Goal: Information Seeking & Learning: Learn about a topic

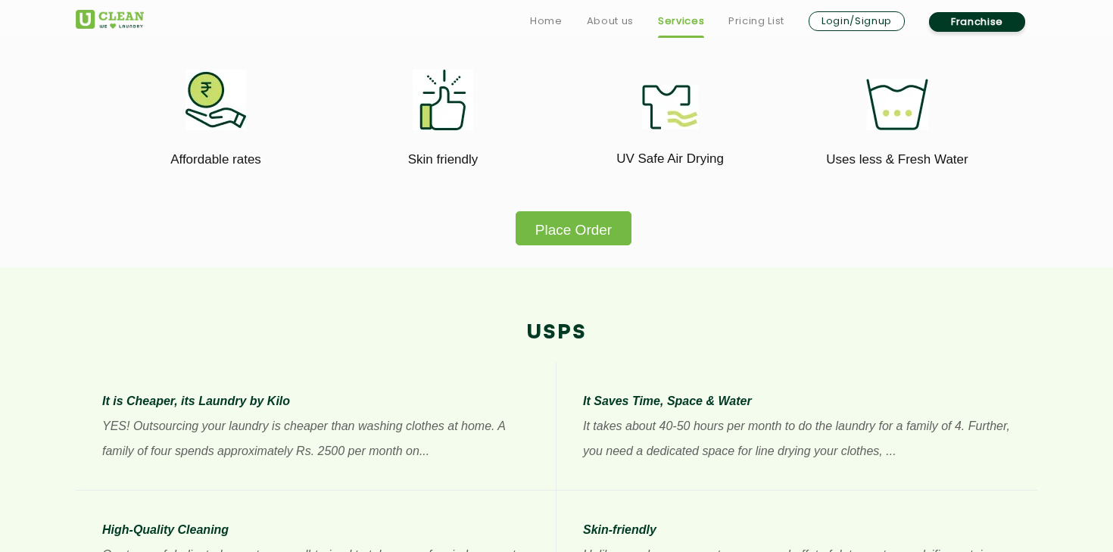
scroll to position [1053, 0]
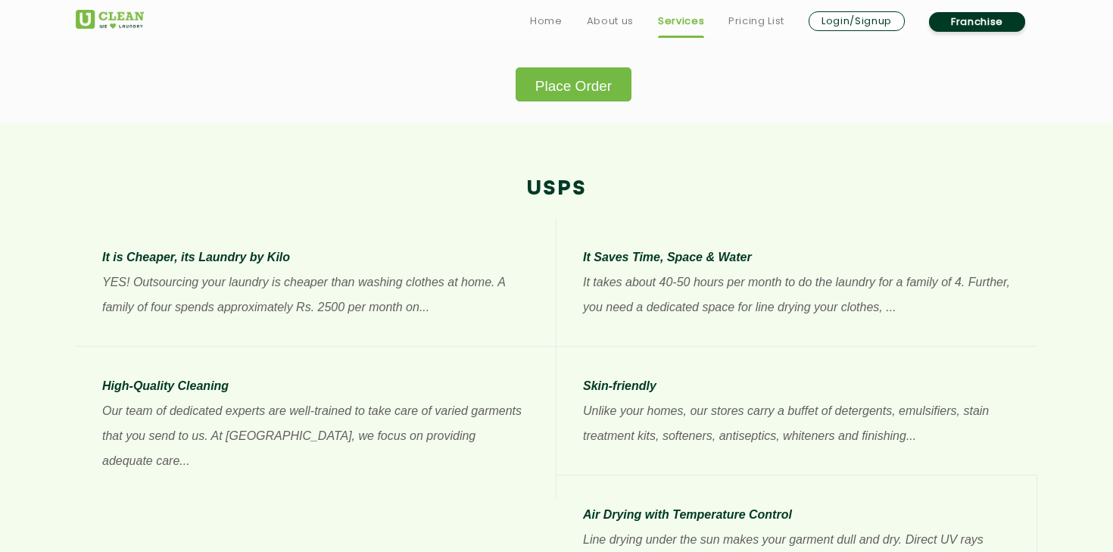
click at [549, 98] on button "Place Order" at bounding box center [573, 84] width 116 height 34
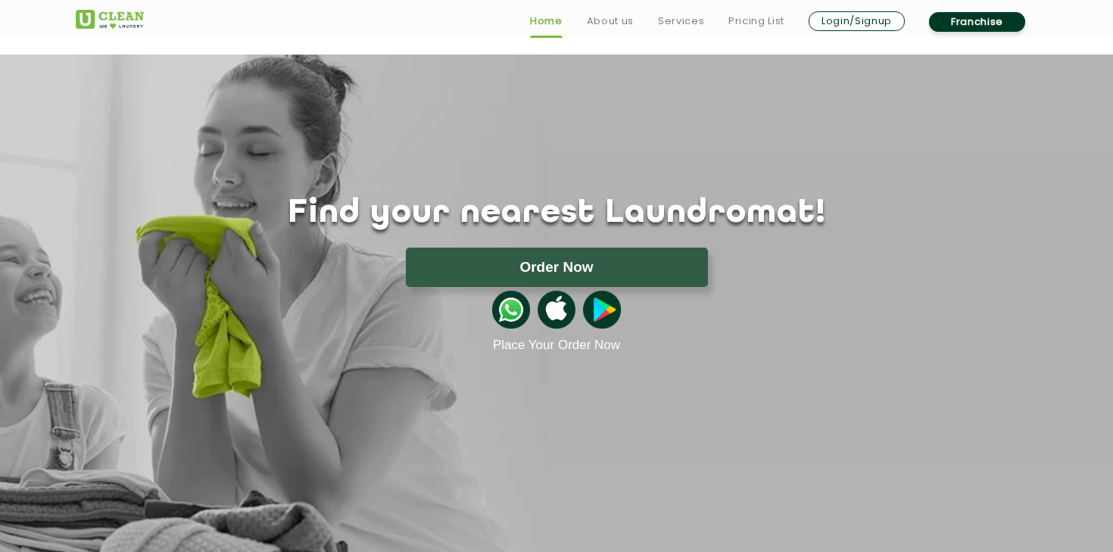
scroll to position [441, 0]
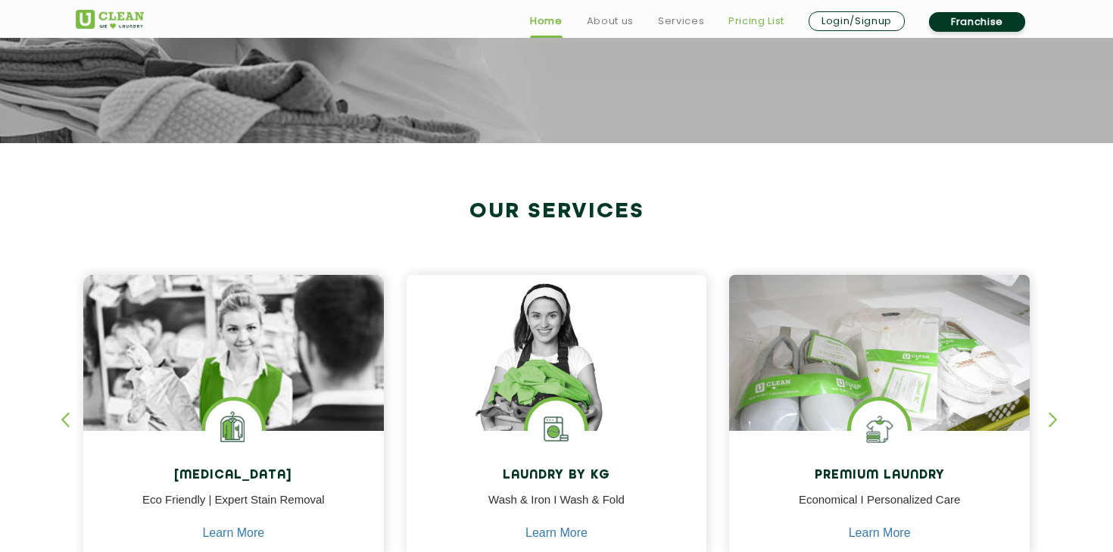
click at [728, 19] on link "Pricing List" at bounding box center [756, 21] width 56 height 18
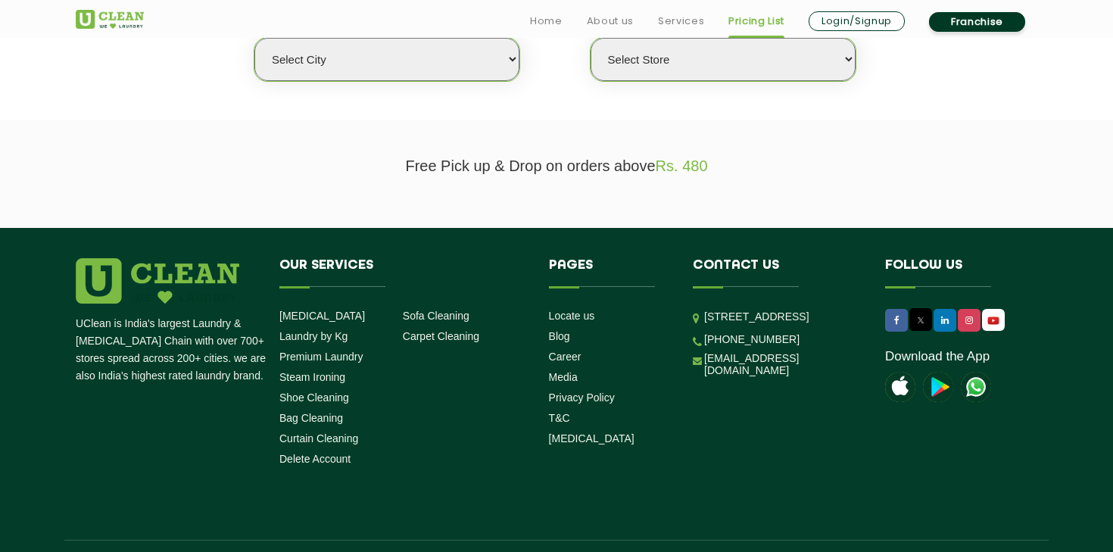
scroll to position [442, 0]
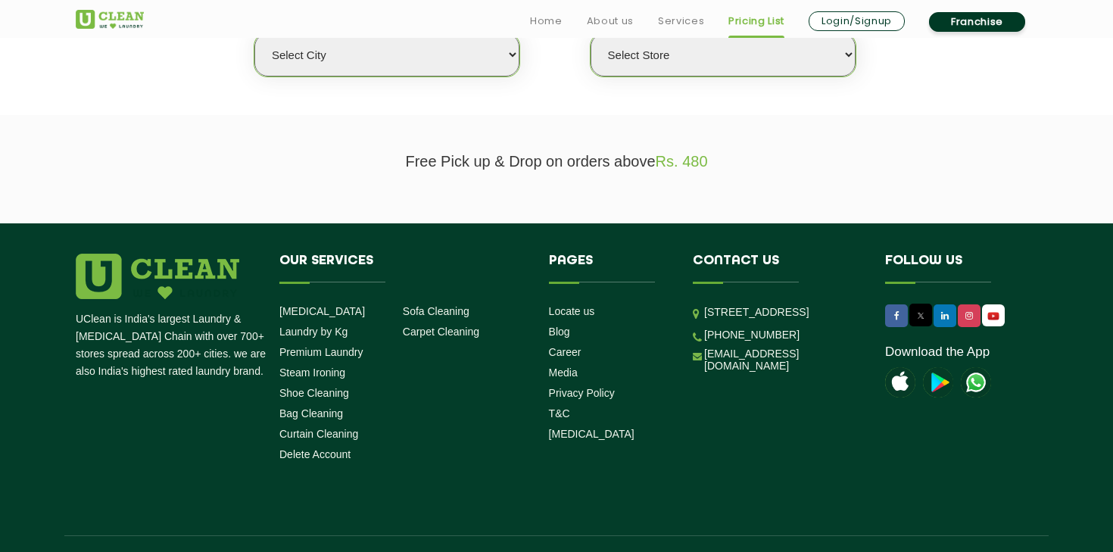
click at [488, 70] on select "Select city [GEOGRAPHIC_DATA] [GEOGRAPHIC_DATA] [GEOGRAPHIC_DATA] [GEOGRAPHIC_D…" at bounding box center [386, 54] width 265 height 43
select select "2"
click at [254, 33] on select "Select city [GEOGRAPHIC_DATA] [GEOGRAPHIC_DATA] [GEOGRAPHIC_DATA] [GEOGRAPHIC_D…" at bounding box center [386, 54] width 265 height 43
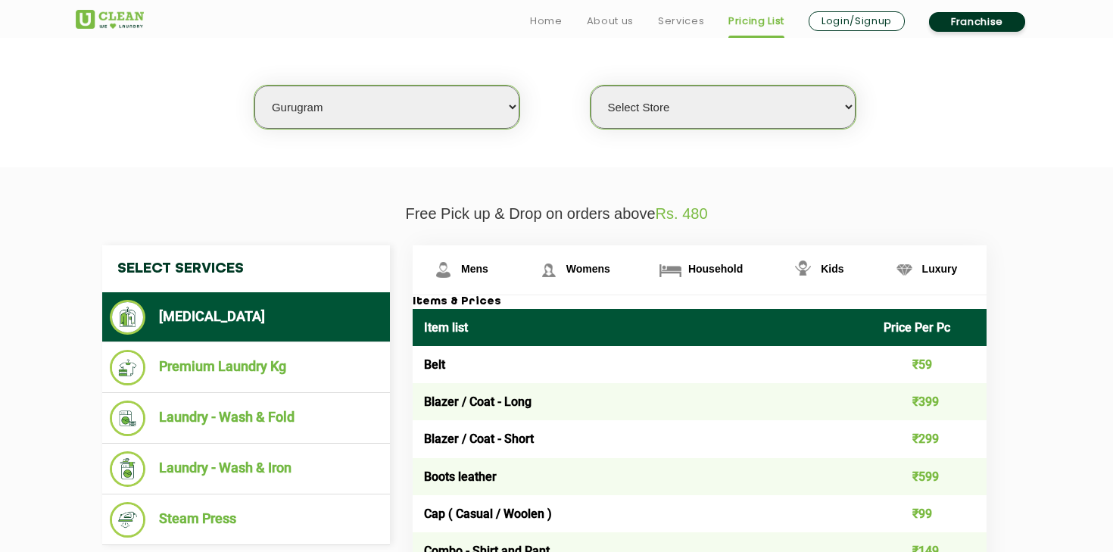
scroll to position [377, 0]
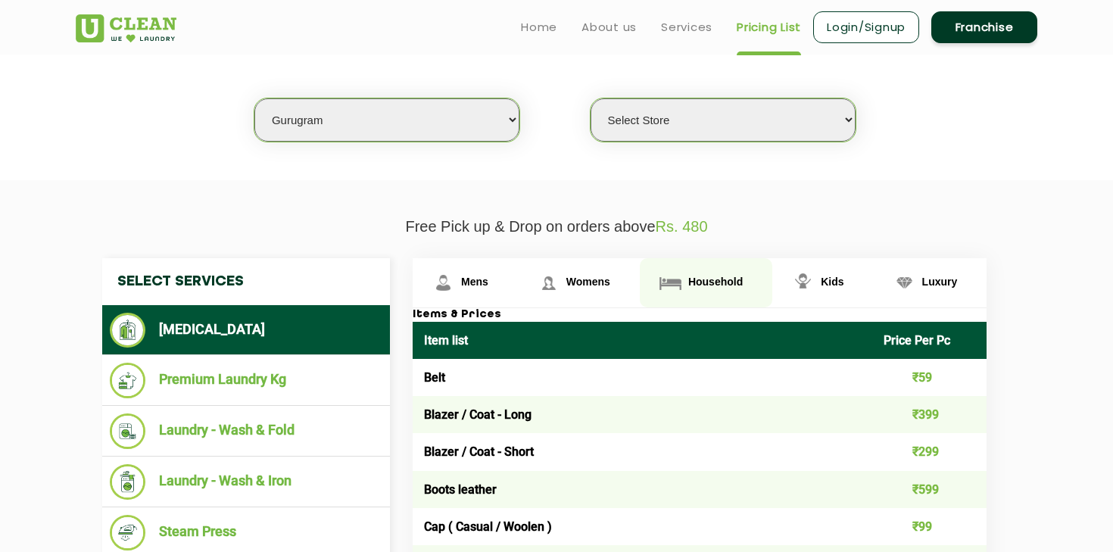
click at [732, 291] on link "Household" at bounding box center [706, 282] width 132 height 49
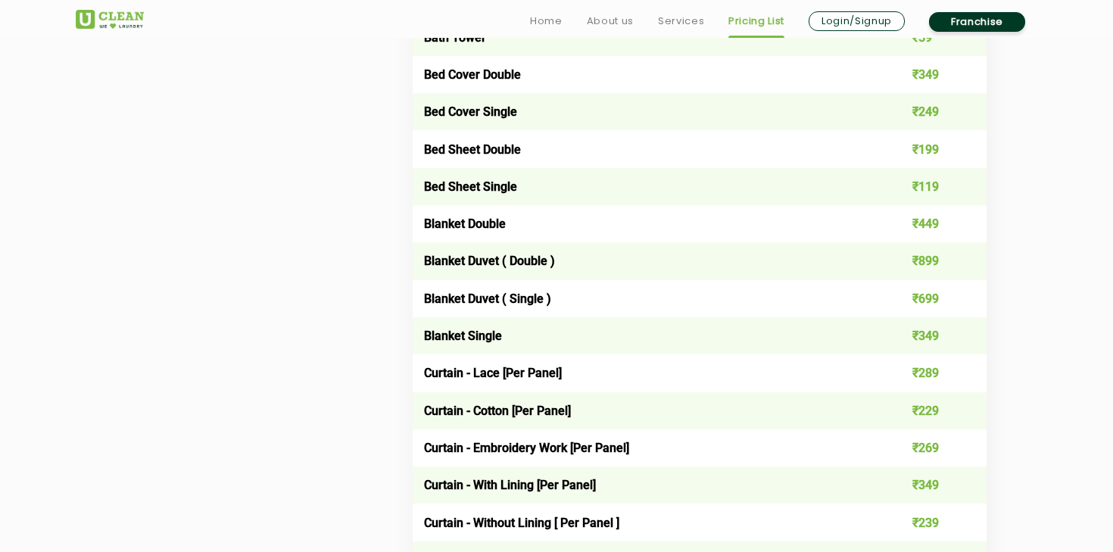
scroll to position [1054, 0]
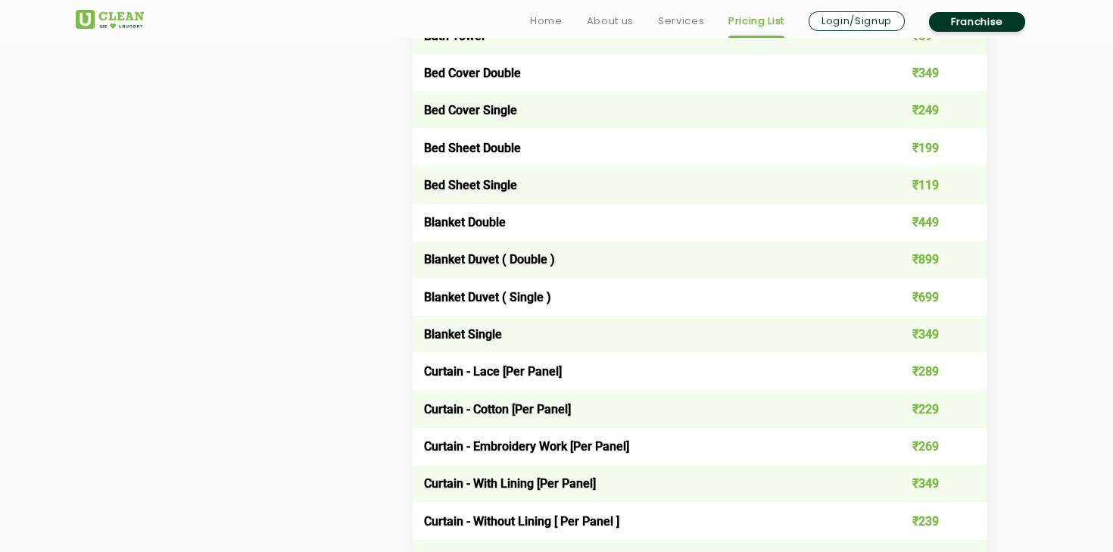
click at [537, 244] on td "Blanket Duvet ( Double )" at bounding box center [641, 259] width 459 height 37
click at [537, 259] on td "Blanket Duvet ( Double )" at bounding box center [641, 259] width 459 height 37
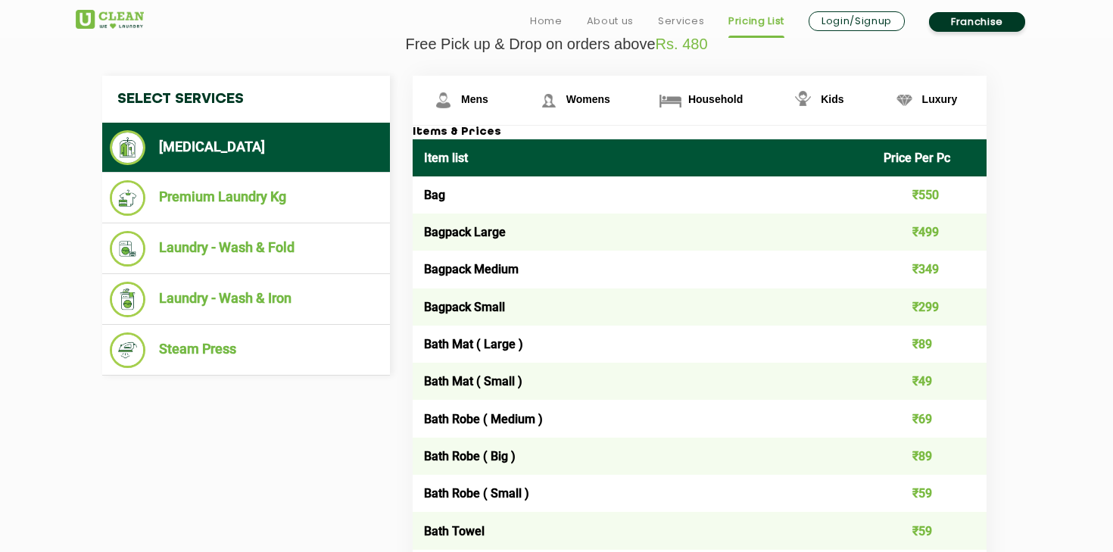
scroll to position [574, 0]
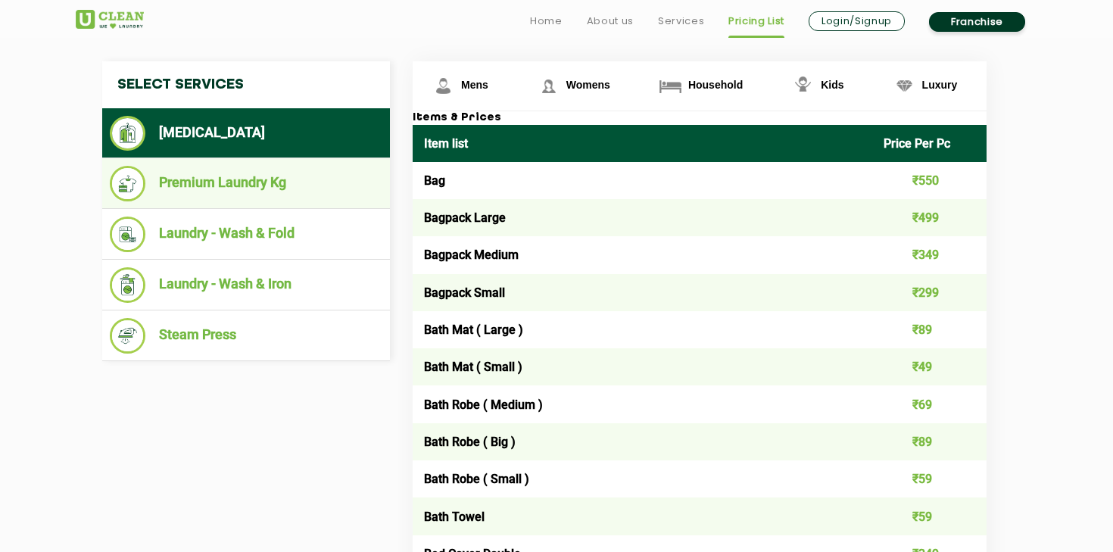
click at [297, 185] on li "Premium Laundry Kg" at bounding box center [246, 184] width 272 height 36
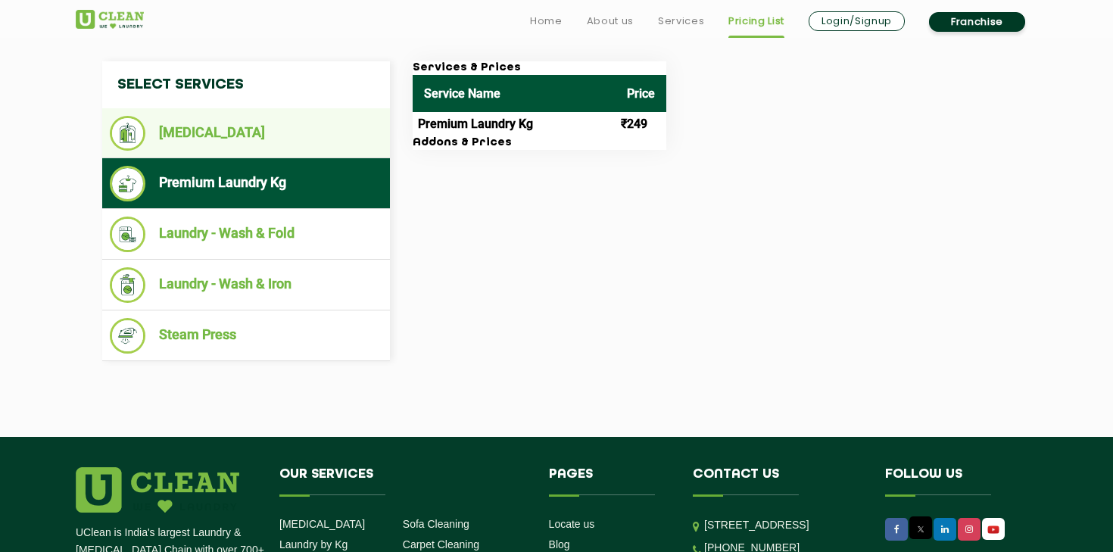
click at [263, 132] on li "[MEDICAL_DATA]" at bounding box center [246, 133] width 272 height 35
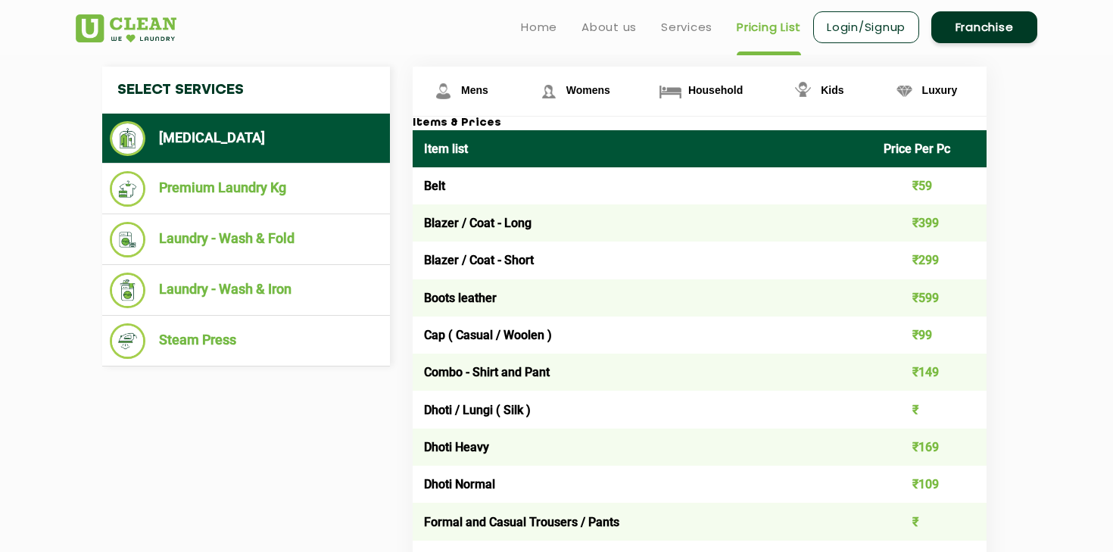
scroll to position [513, 0]
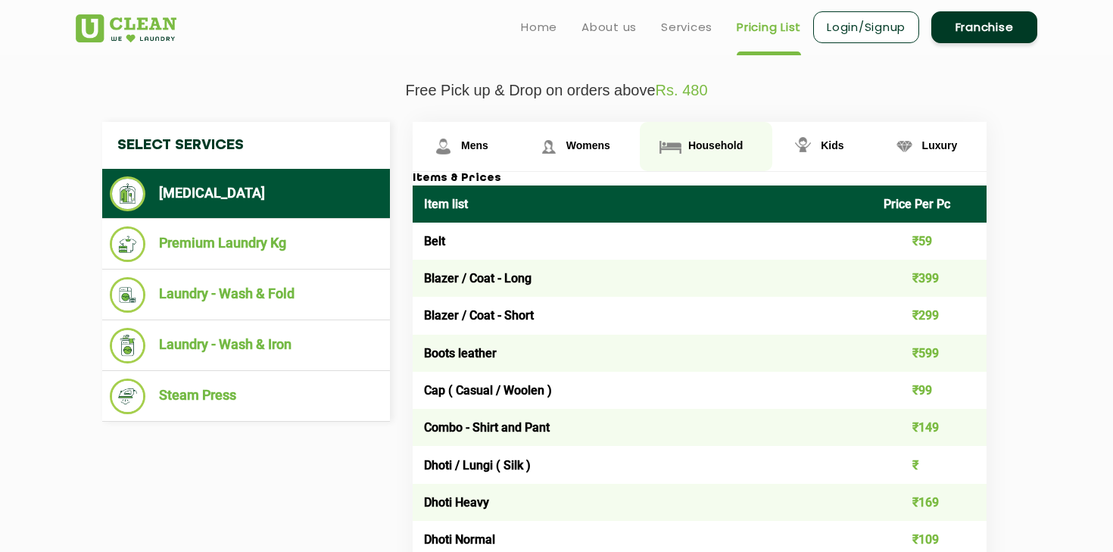
click at [716, 155] on link "Household" at bounding box center [706, 146] width 132 height 49
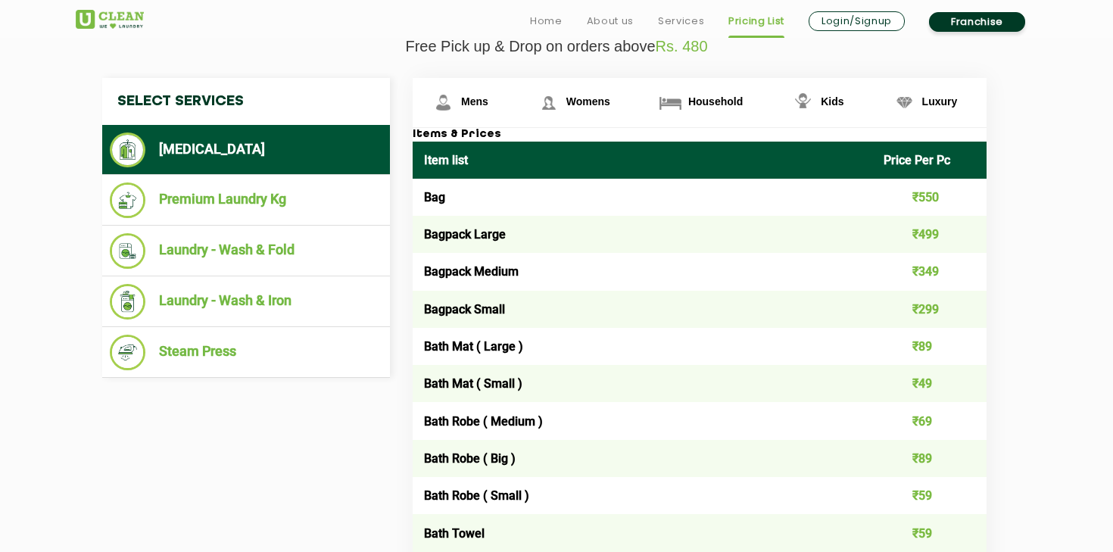
scroll to position [563, 0]
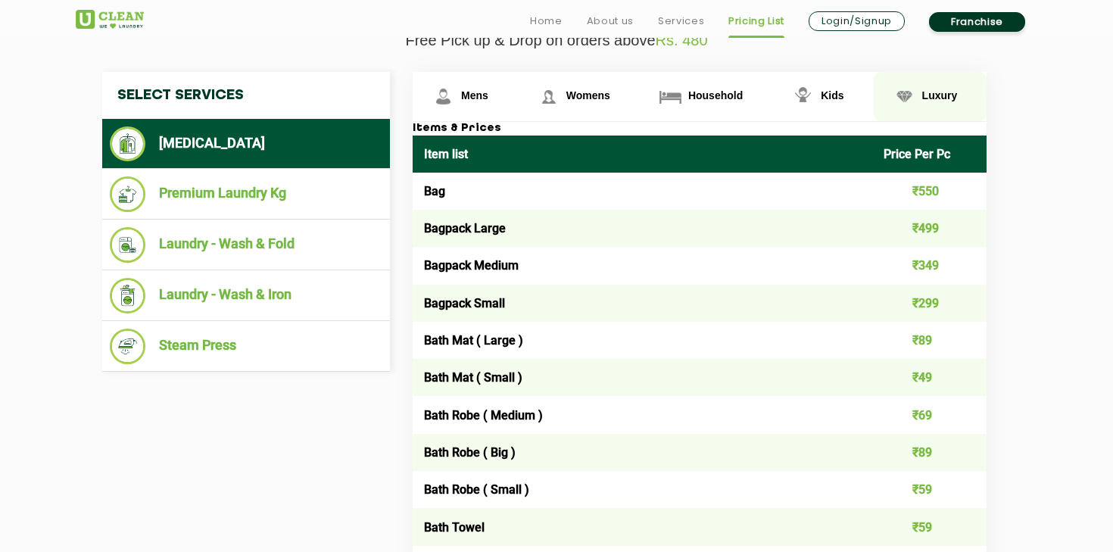
click at [878, 115] on link "Luxury" at bounding box center [930, 96] width 114 height 49
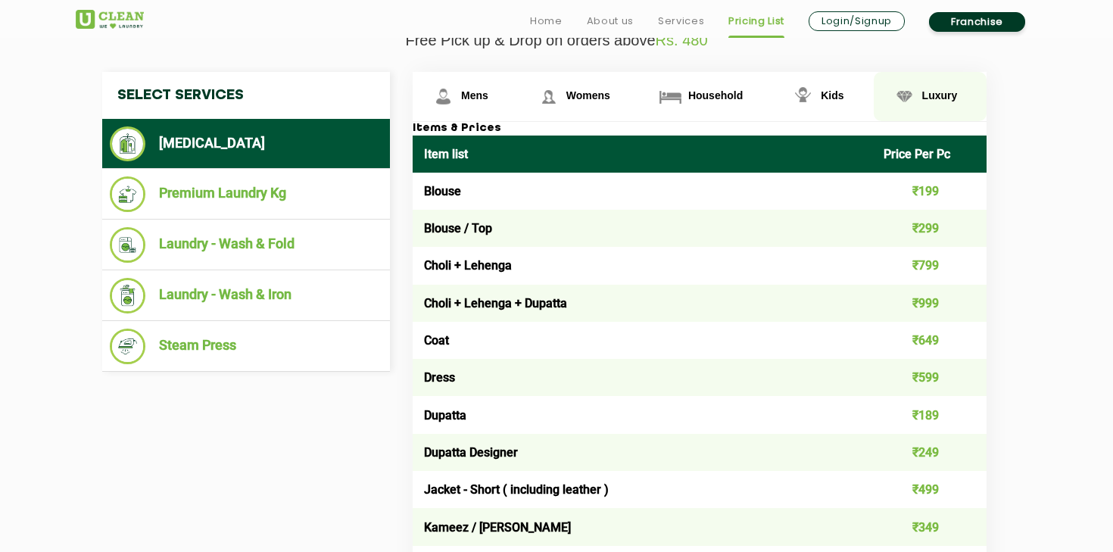
click at [904, 101] on img at bounding box center [904, 96] width 26 height 26
click at [902, 95] on img at bounding box center [904, 96] width 26 height 26
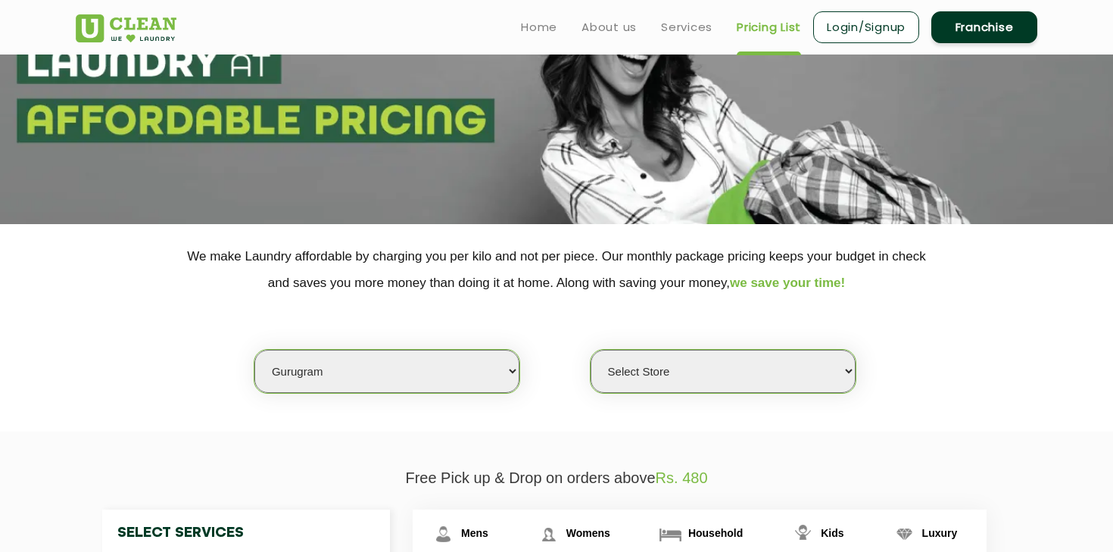
scroll to position [0, 0]
